Goal: Transaction & Acquisition: Purchase product/service

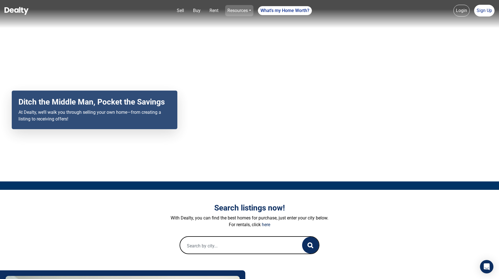
click at [247, 10] on link "Resources" at bounding box center [239, 10] width 28 height 11
click at [173, 26] on nav "Sell Buy Rent Resources Loan Calculator Loan Options Find an agent What's my Ho…" at bounding box center [249, 14] width 499 height 28
click at [197, 7] on link "Buy" at bounding box center [197, 10] width 12 height 11
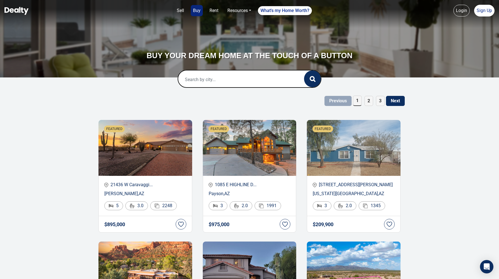
click at [296, 81] on div at bounding box center [249, 79] width 143 height 18
click at [244, 79] on input "text" at bounding box center [235, 79] width 114 height 18
click at [214, 83] on input "text" at bounding box center [235, 79] width 114 height 18
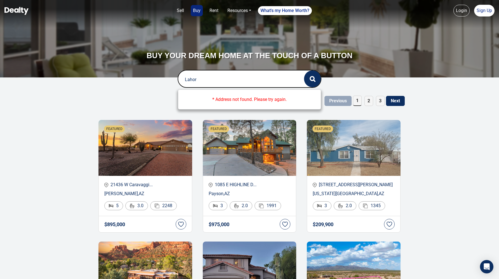
type input "Lahore"
